Goal: Obtain resource: Download file/media

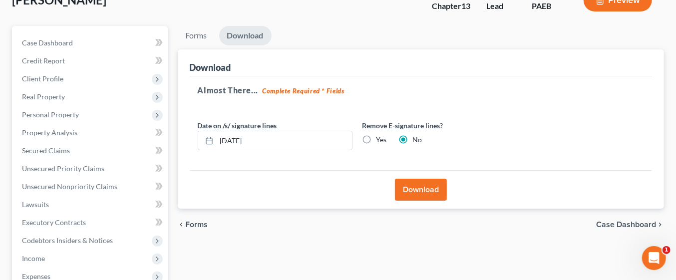
scroll to position [78, 0]
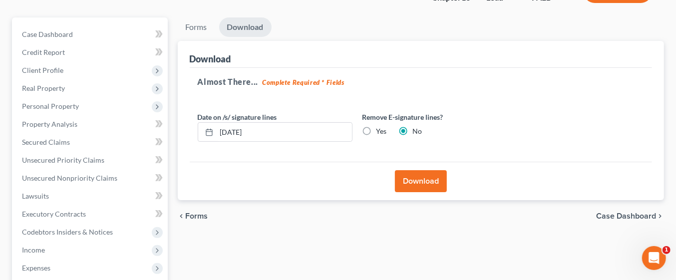
click at [437, 182] on button "Download" at bounding box center [421, 181] width 52 height 22
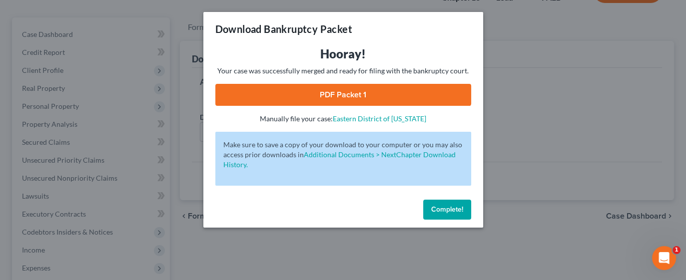
click at [447, 207] on span "Complete!" at bounding box center [447, 209] width 32 height 8
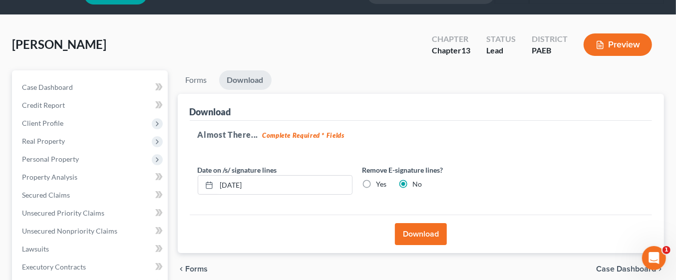
scroll to position [0, 0]
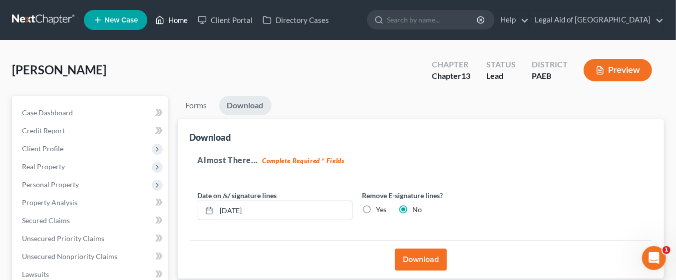
click at [174, 20] on link "Home" at bounding box center [171, 20] width 42 height 18
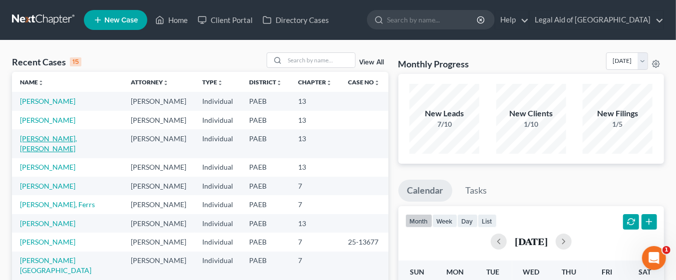
click at [70, 140] on link "[PERSON_NAME], [PERSON_NAME]" at bounding box center [48, 143] width 57 height 18
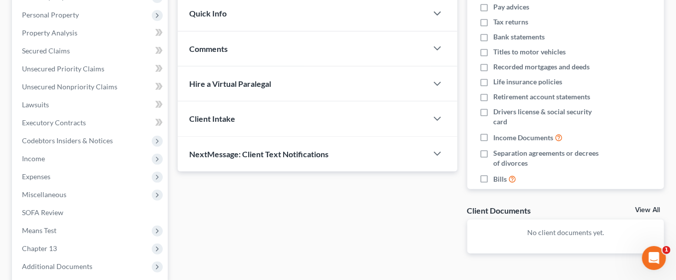
scroll to position [267, 0]
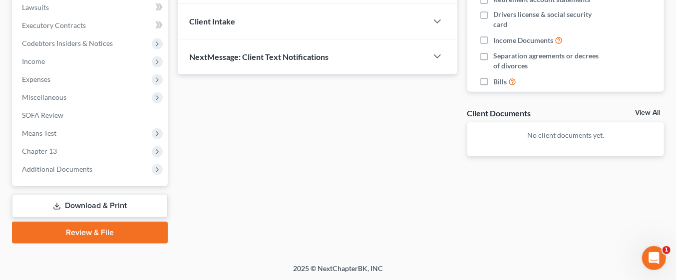
click at [118, 203] on link "Download & Print" at bounding box center [90, 205] width 156 height 23
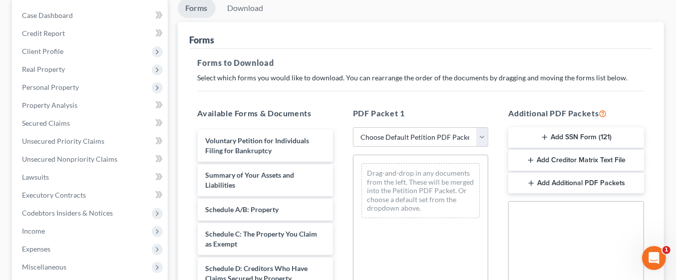
scroll to position [101, 0]
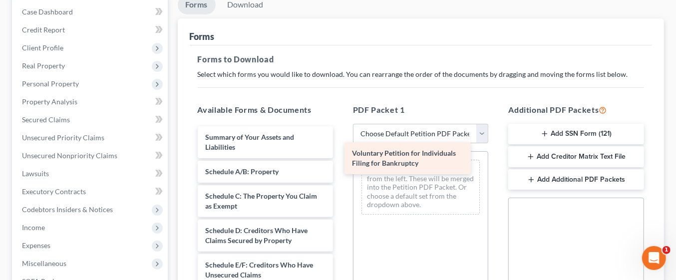
drag, startPoint x: 271, startPoint y: 143, endPoint x: 418, endPoint y: 160, distance: 147.9
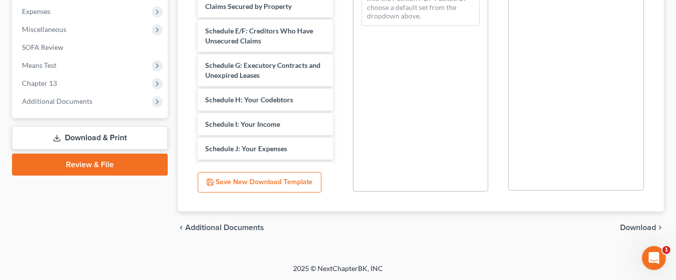
click at [642, 224] on span "Download" at bounding box center [639, 228] width 36 height 8
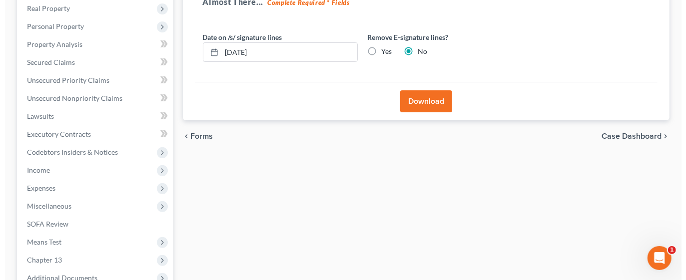
scroll to position [157, 0]
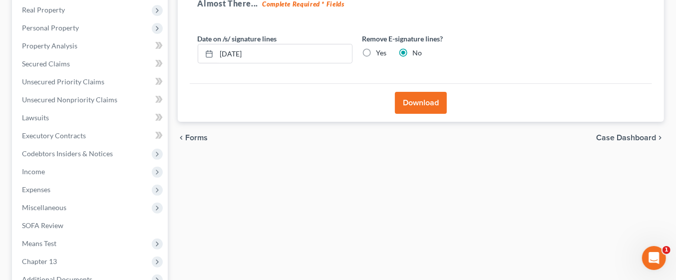
click at [416, 97] on button "Download" at bounding box center [421, 103] width 52 height 22
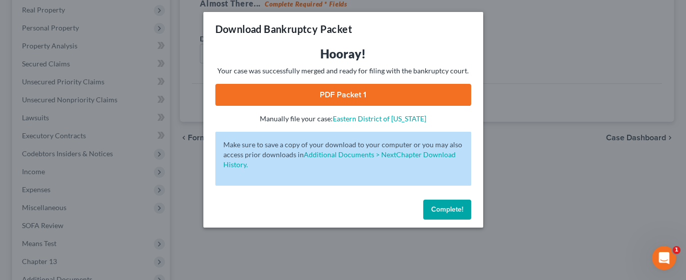
click at [371, 97] on link "PDF Packet 1" at bounding box center [343, 95] width 256 height 22
click at [340, 99] on link "PDF Packet 1" at bounding box center [343, 95] width 256 height 22
